Goal: Find specific page/section: Find specific page/section

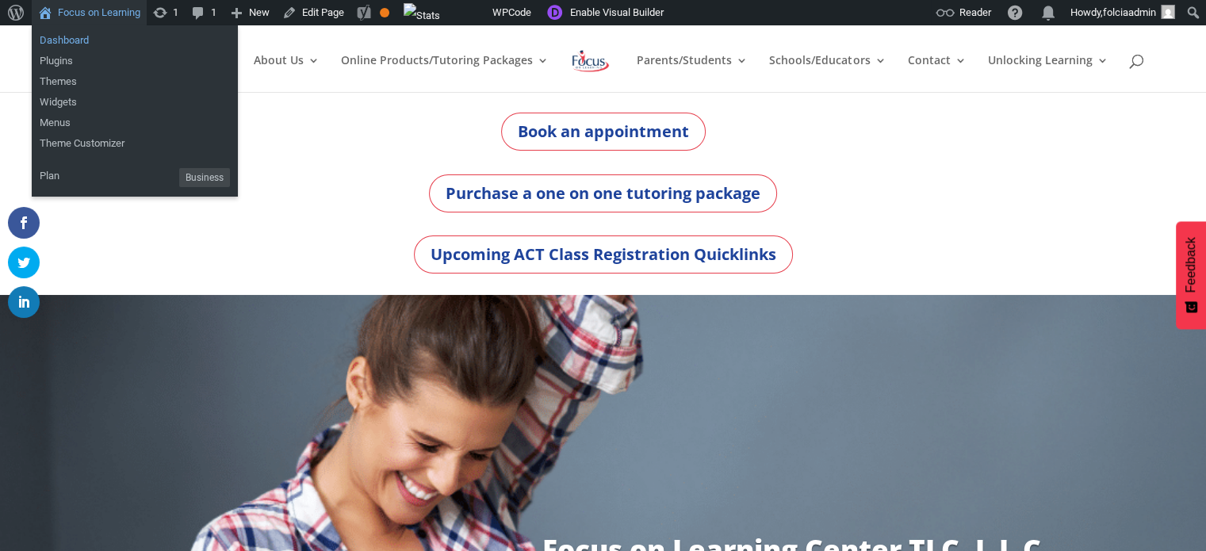
click at [59, 44] on link "Dashboard" at bounding box center [135, 40] width 206 height 21
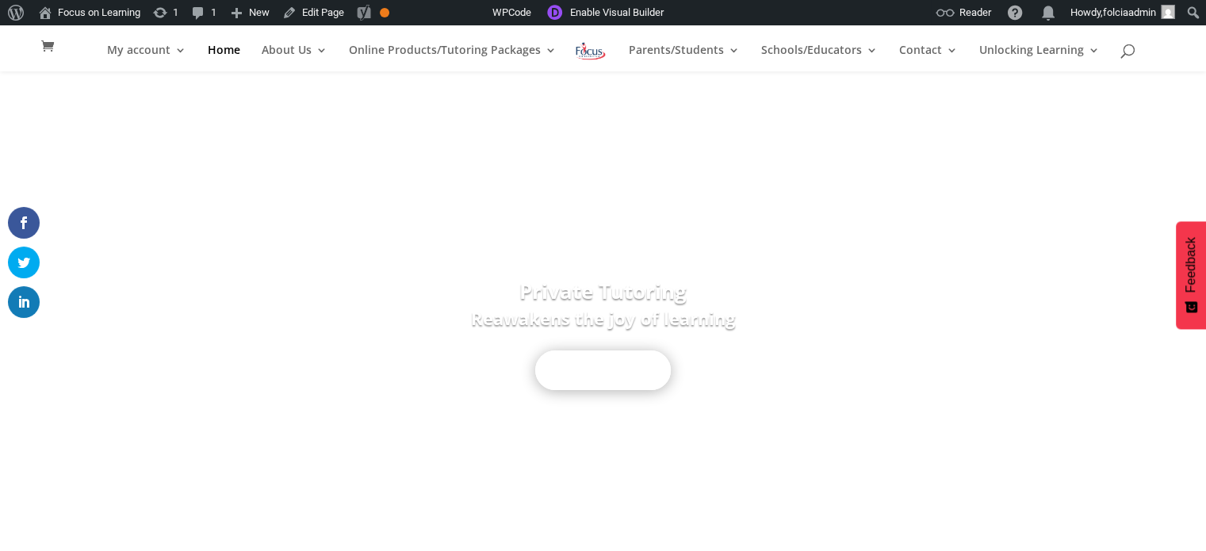
scroll to position [255, 0]
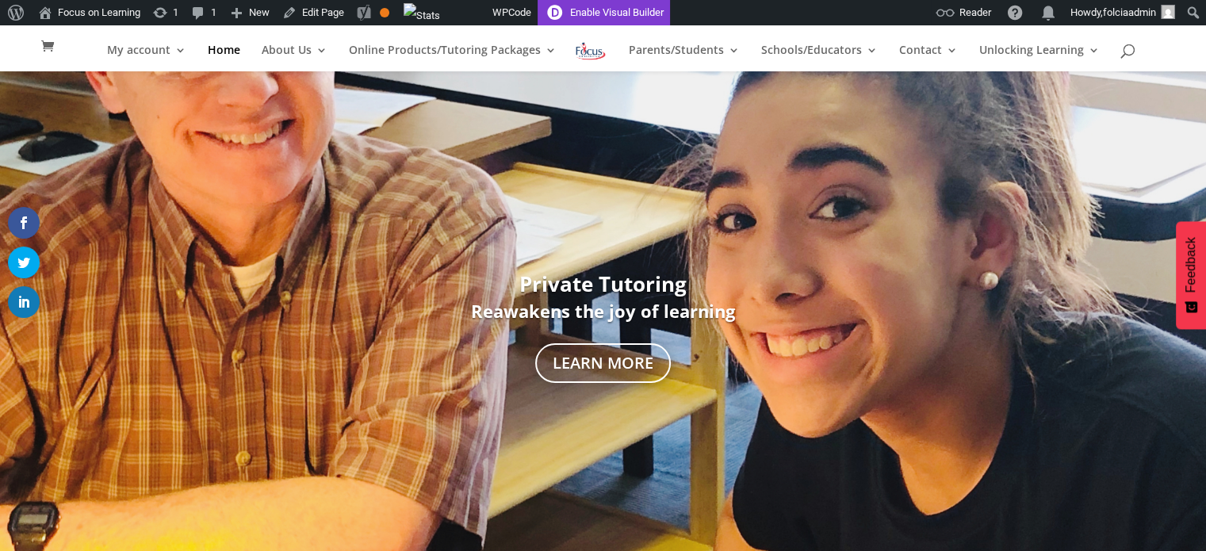
click at [613, 12] on link "Enable Visual Builder" at bounding box center [603, 12] width 132 height 25
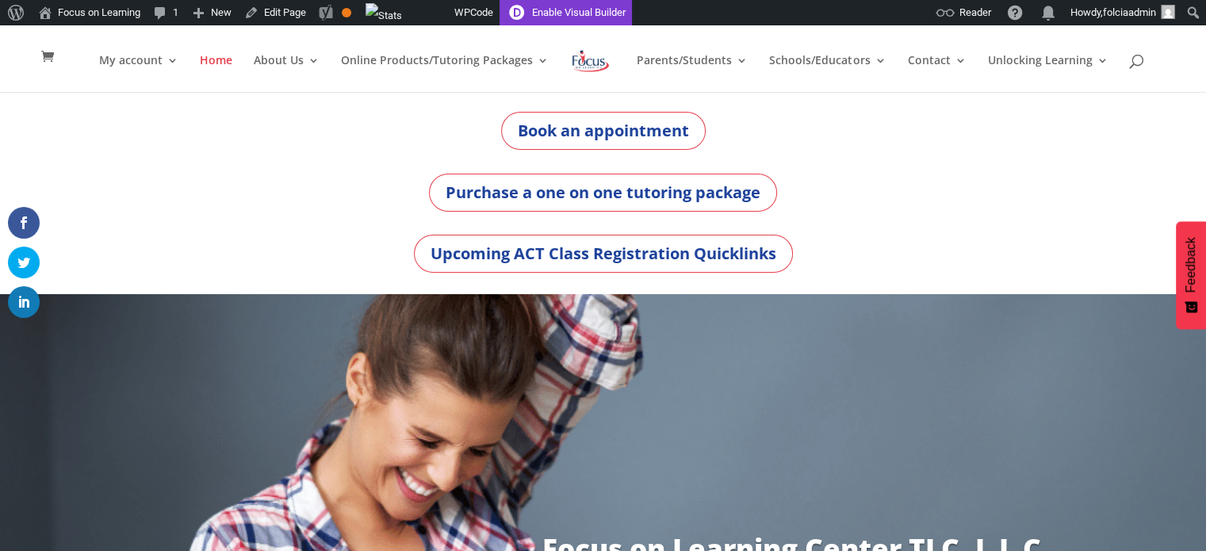
click at [580, 9] on link "Enable Visual Builder" at bounding box center [565, 12] width 132 height 25
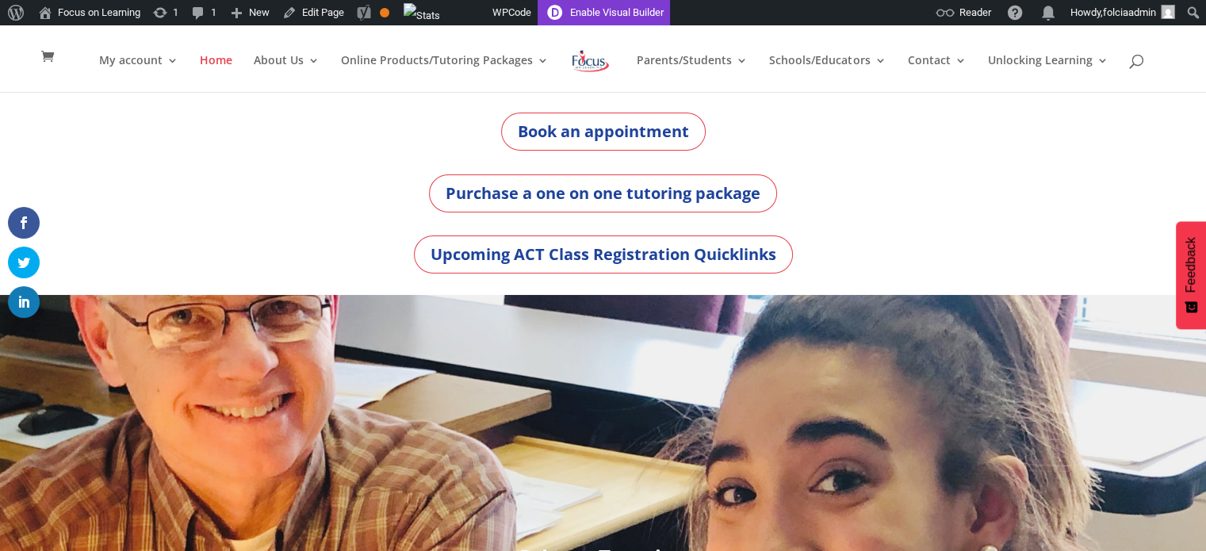
click at [589, 13] on link "Enable Visual Builder" at bounding box center [603, 12] width 132 height 25
